Goal: Information Seeking & Learning: Check status

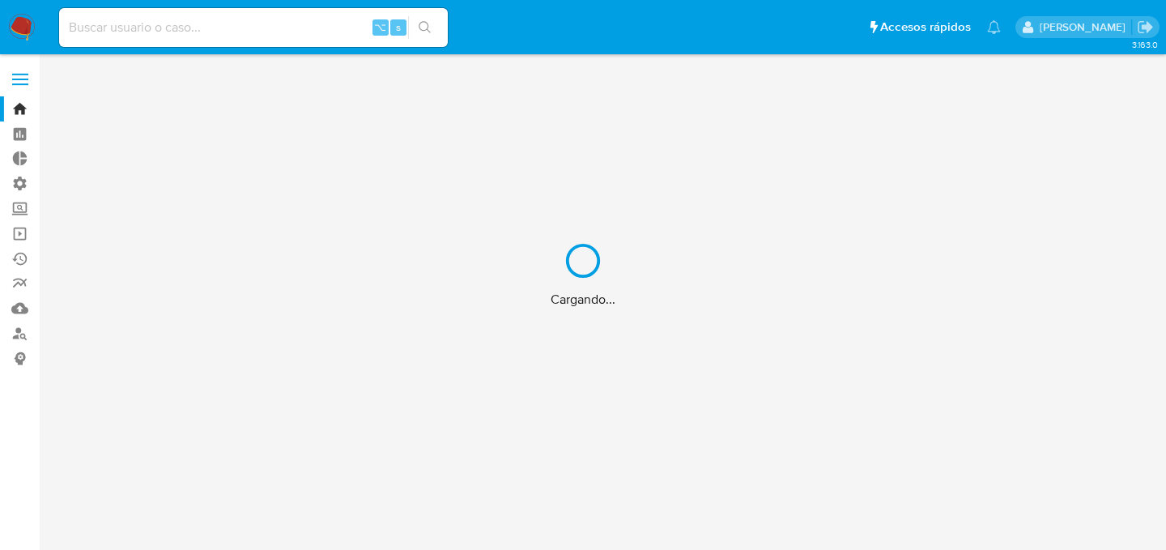
click at [228, 49] on div "Cargando..." at bounding box center [583, 275] width 1166 height 550
click at [219, 28] on div "Cargando..." at bounding box center [583, 275] width 1166 height 550
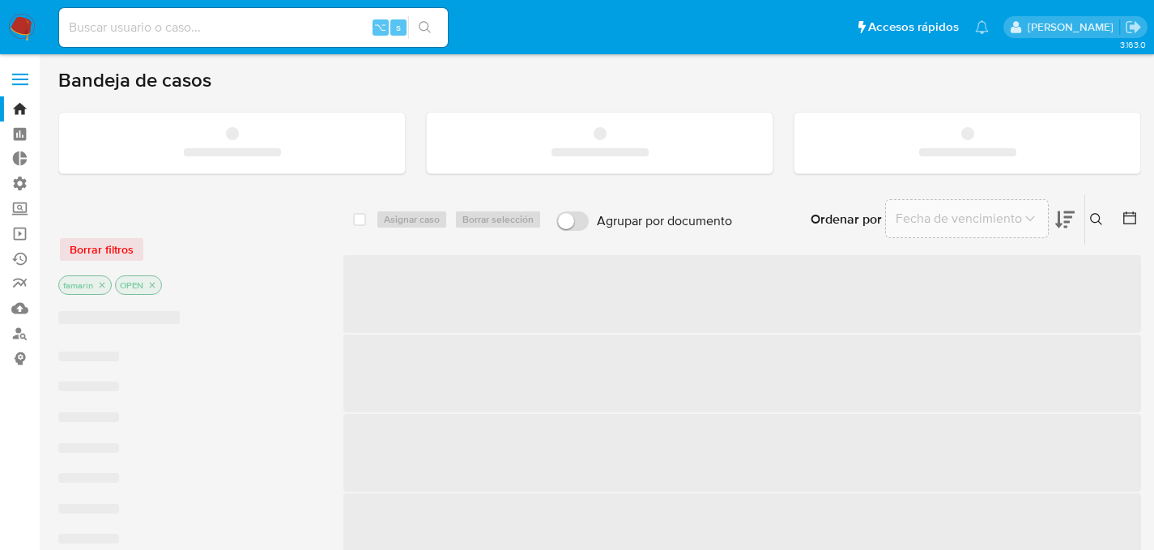
click at [219, 28] on input at bounding box center [253, 27] width 389 height 21
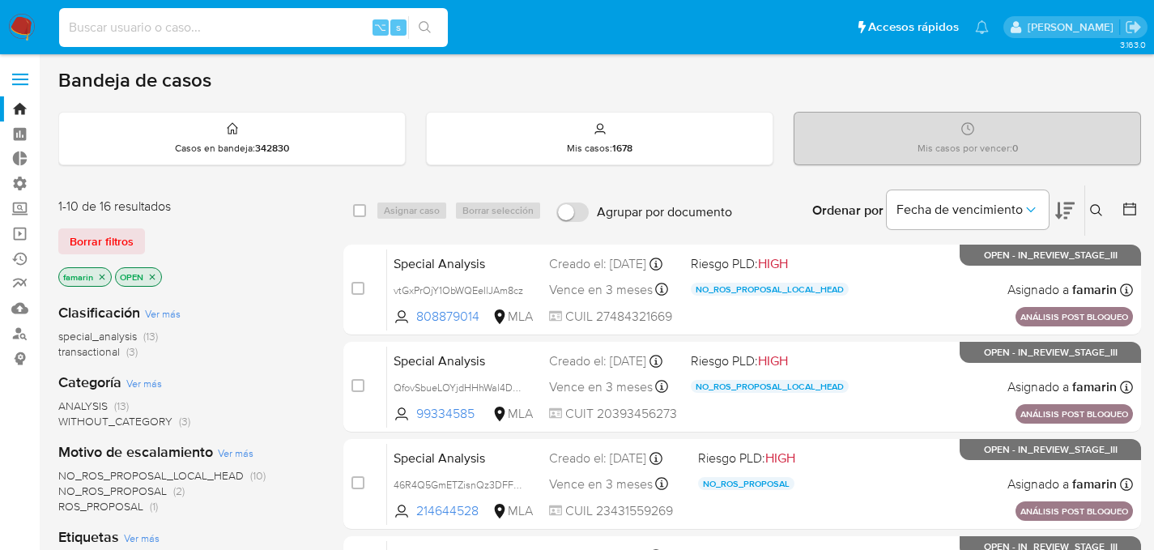
paste input "1032773140"
type input "1032773140"
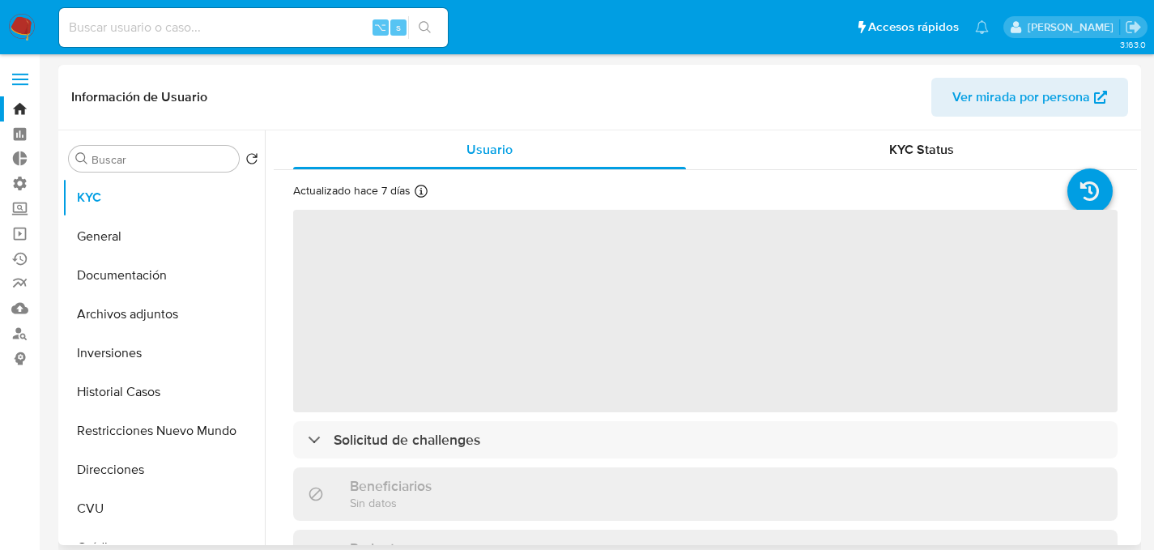
select select "10"
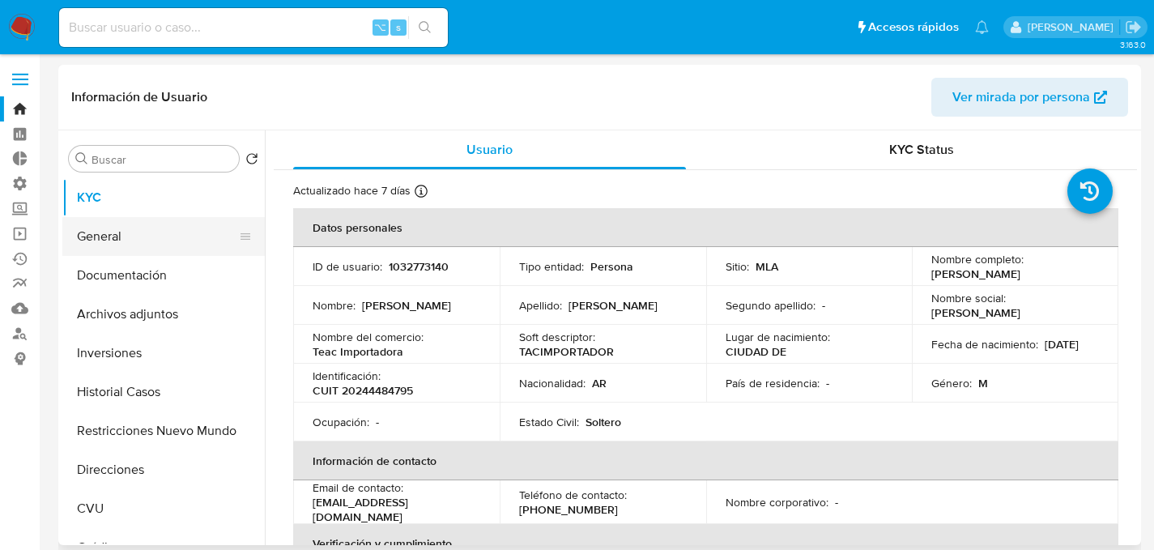
click at [150, 244] on button "General" at bounding box center [156, 236] width 189 height 39
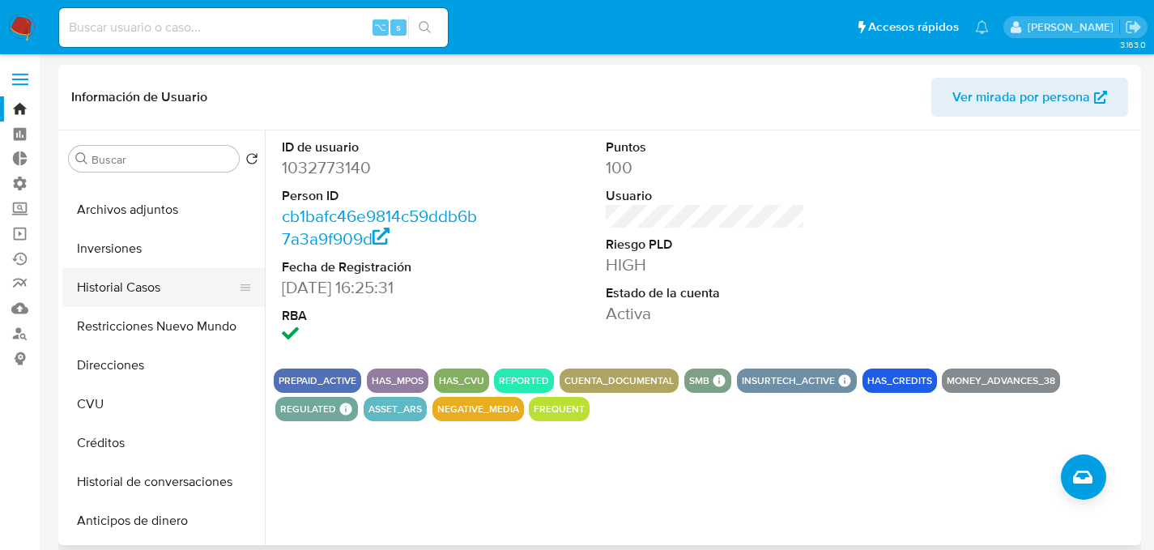
scroll to position [879, 0]
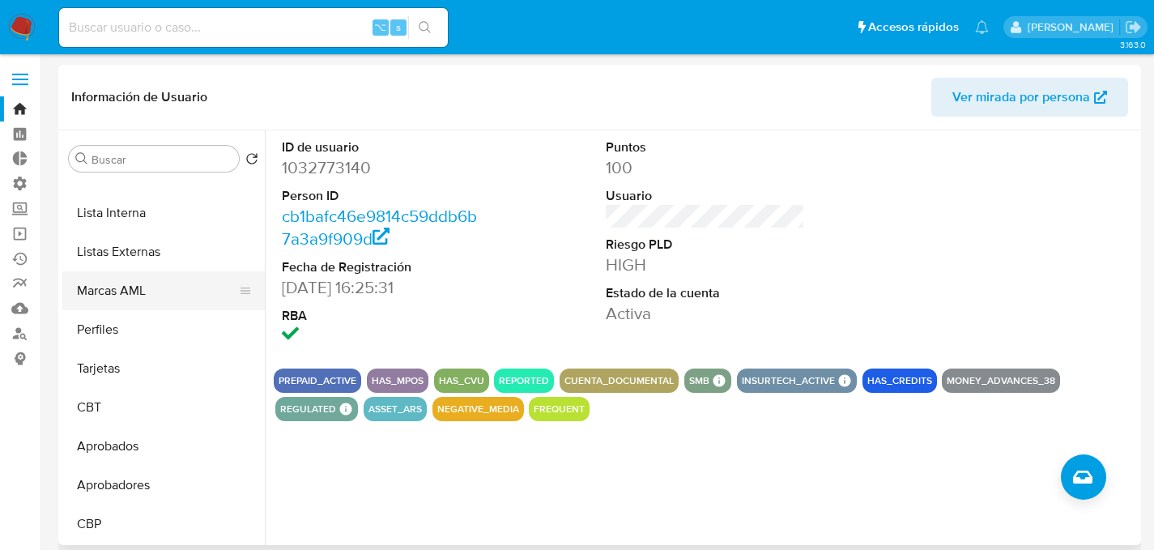
click at [144, 290] on button "Marcas AML" at bounding box center [156, 290] width 189 height 39
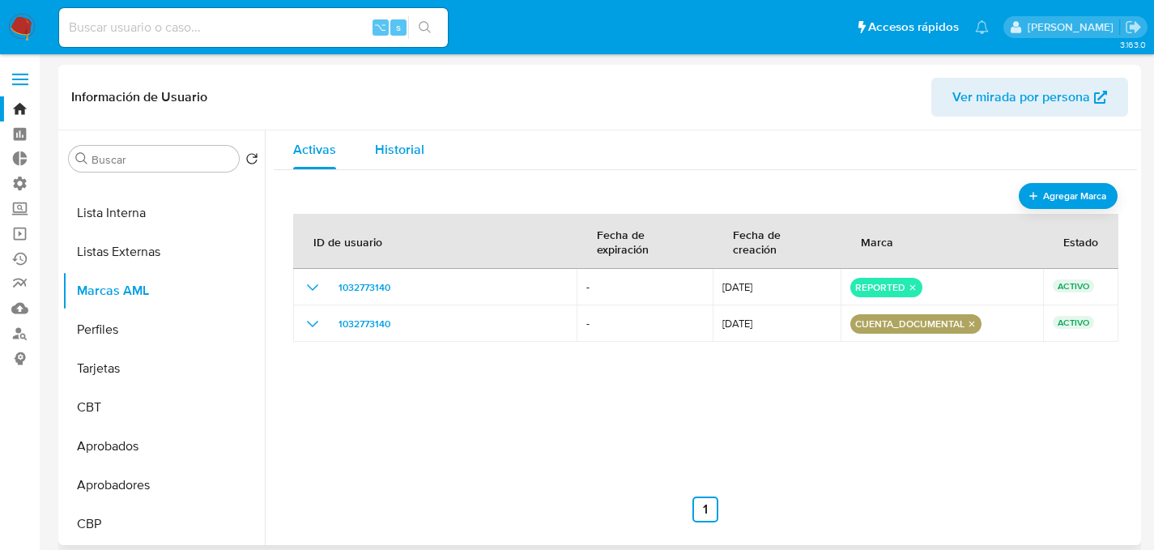
click at [358, 142] on button "Historial" at bounding box center [399, 149] width 88 height 39
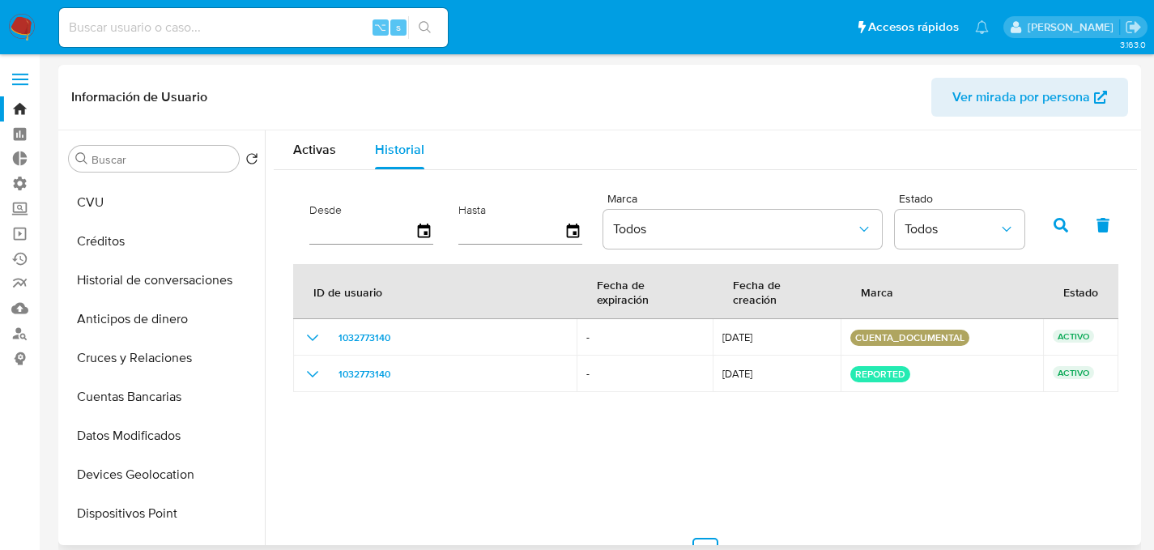
scroll to position [0, 0]
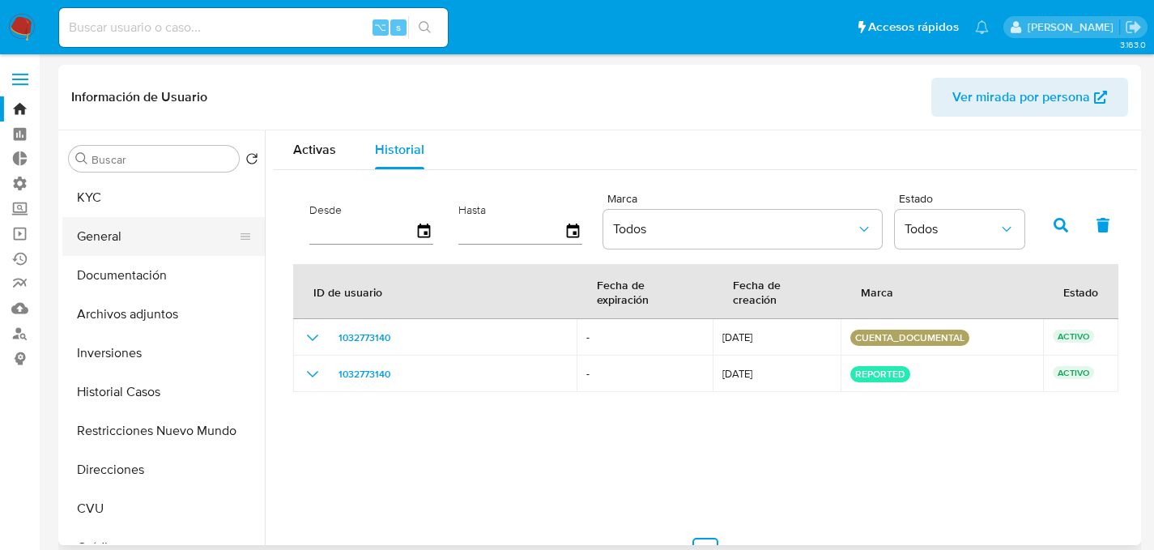
click at [93, 217] on button "General" at bounding box center [156, 236] width 189 height 39
